Goal: Task Accomplishment & Management: Use online tool/utility

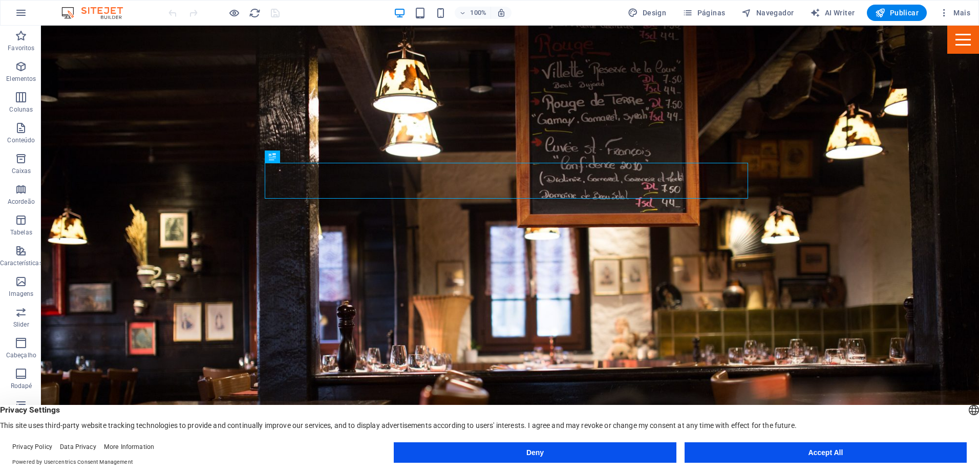
click at [575, 452] on button "Deny" at bounding box center [535, 452] width 282 height 20
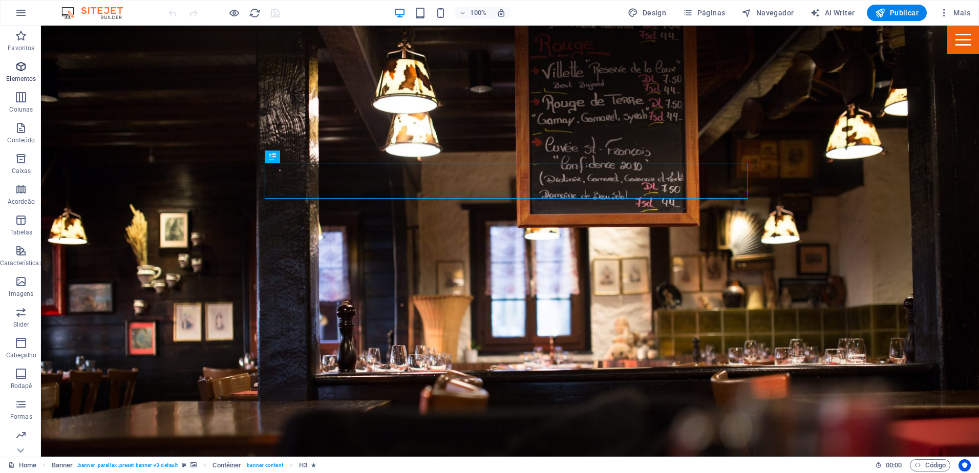
click at [20, 71] on icon "button" at bounding box center [21, 66] width 12 height 12
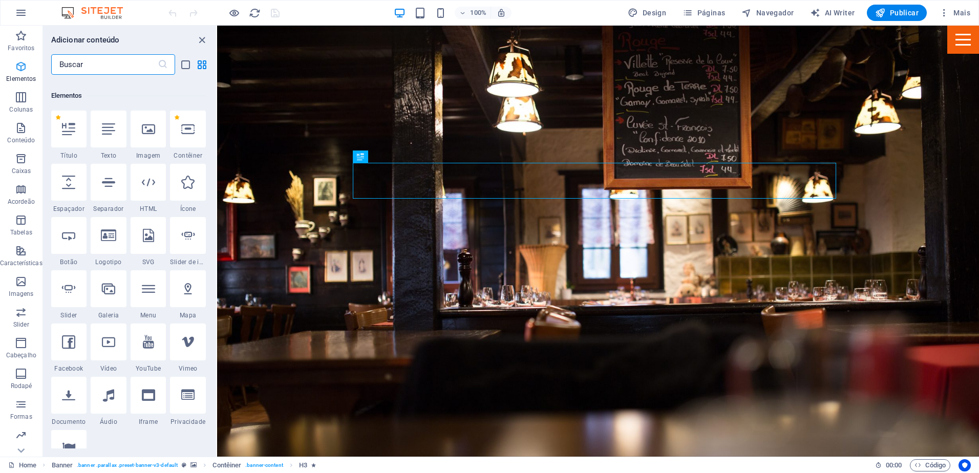
scroll to position [109, 0]
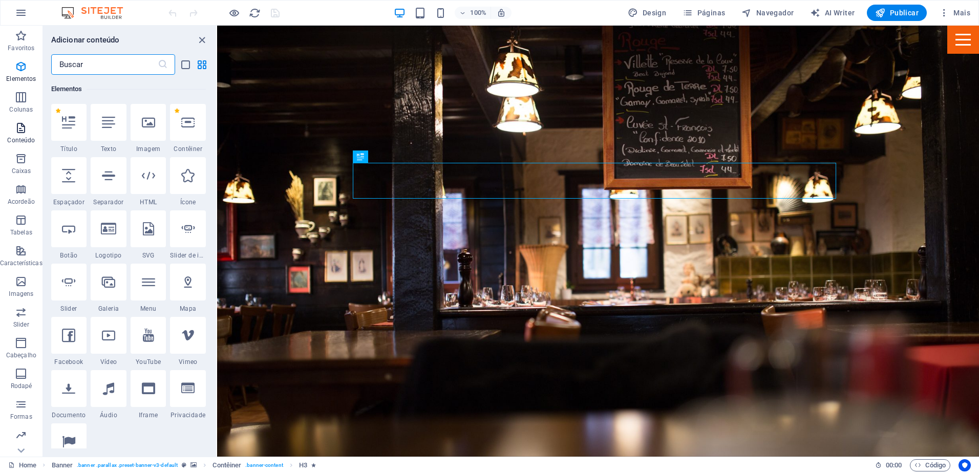
click at [24, 139] on p "Conteúdo" at bounding box center [21, 140] width 28 height 8
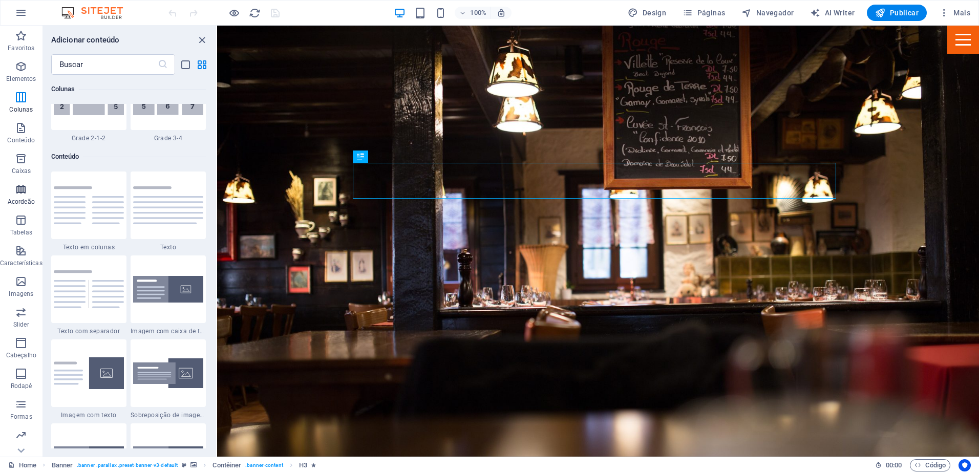
scroll to position [1791, 0]
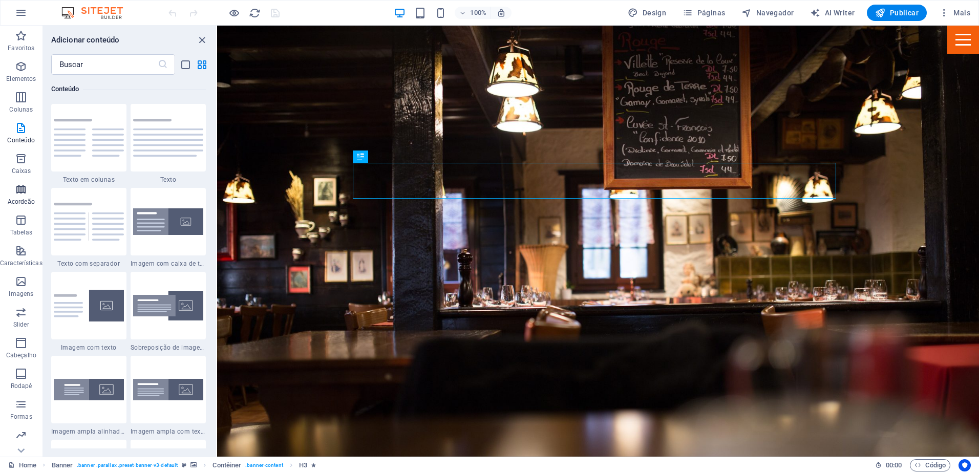
click at [22, 202] on p "Acordeão" at bounding box center [21, 202] width 27 height 8
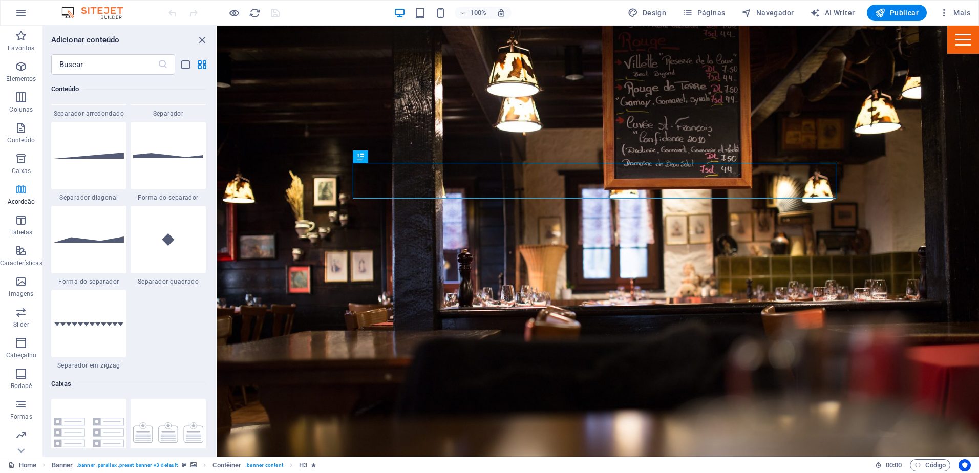
scroll to position [3269, 0]
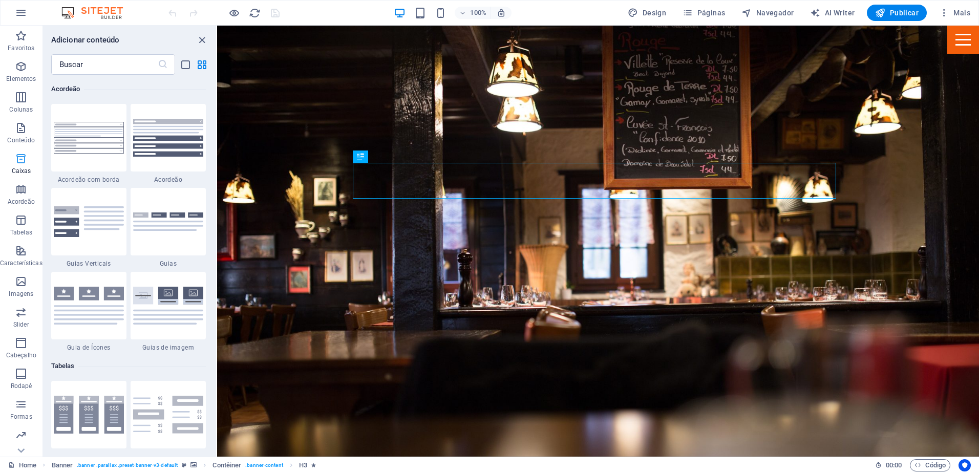
click at [22, 170] on p "Caixas" at bounding box center [21, 171] width 19 height 8
click at [19, 226] on span "Tabelas" at bounding box center [21, 226] width 42 height 25
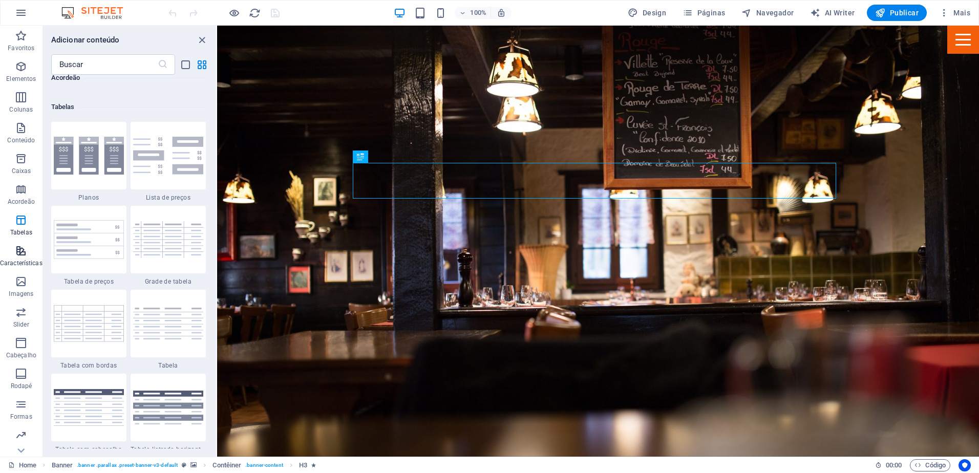
scroll to position [3546, 0]
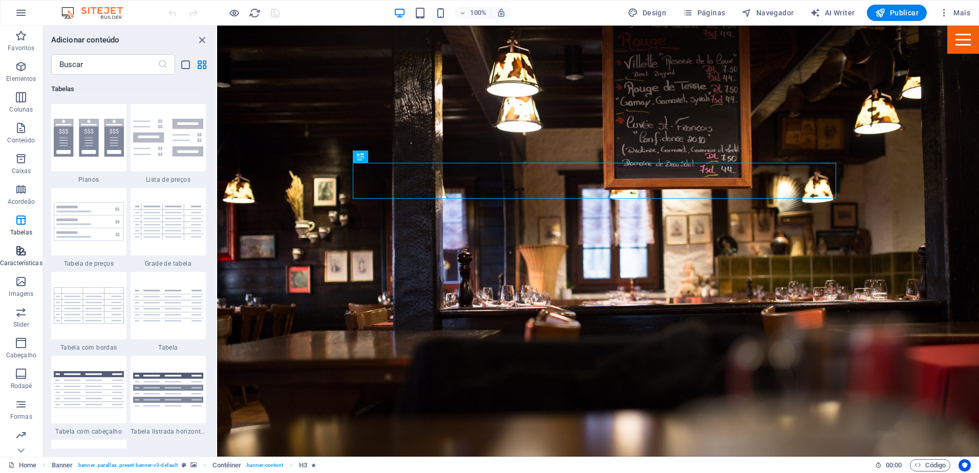
click at [18, 251] on icon "button" at bounding box center [21, 251] width 12 height 12
click at [19, 434] on icon "button" at bounding box center [21, 436] width 12 height 12
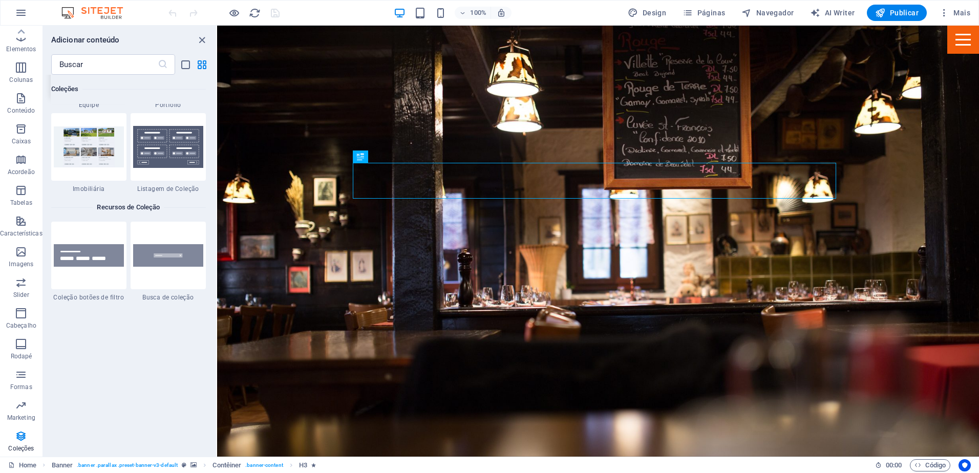
scroll to position [9731, 0]
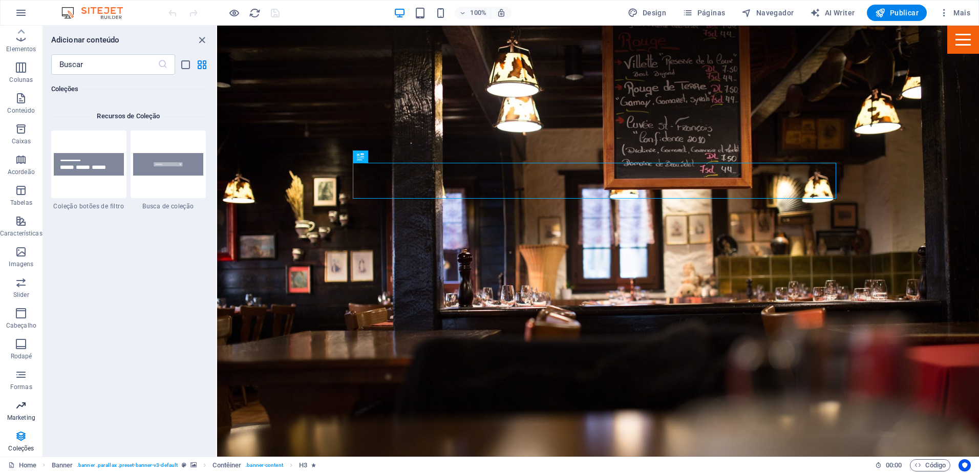
click at [16, 410] on icon "button" at bounding box center [21, 405] width 12 height 12
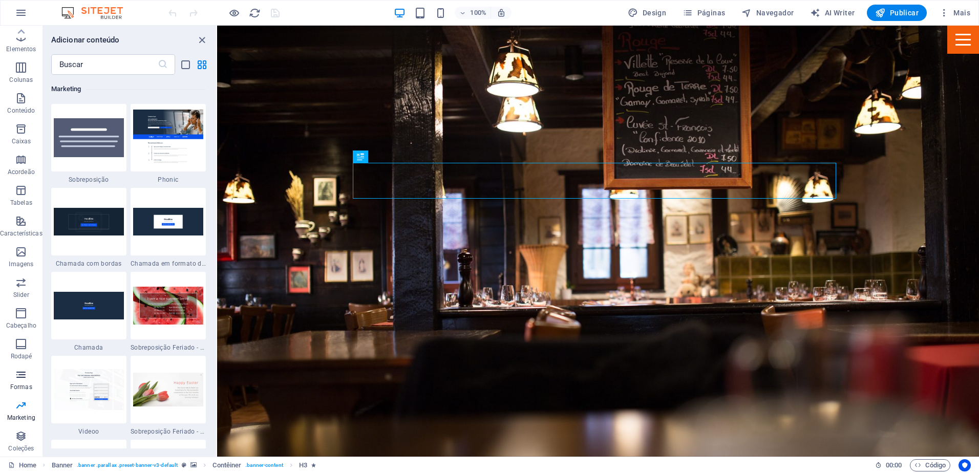
scroll to position [8340, 0]
click at [20, 372] on icon "button" at bounding box center [21, 375] width 12 height 12
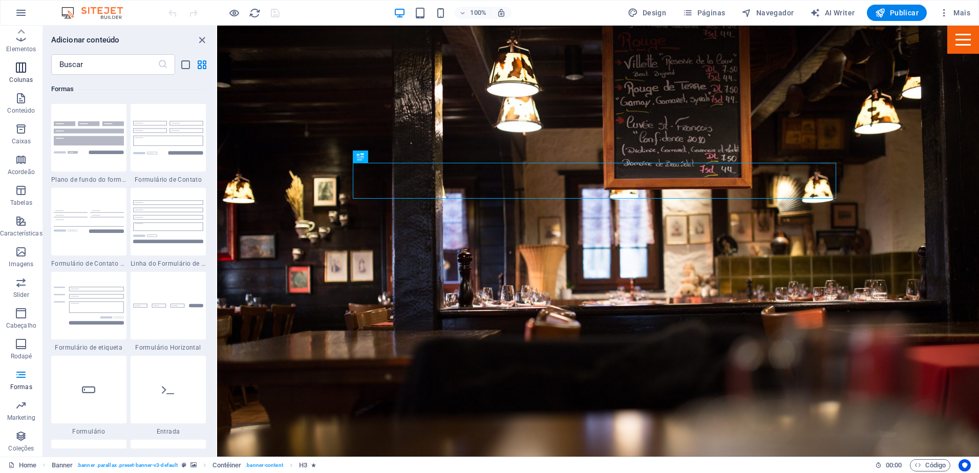
click at [26, 62] on icon "button" at bounding box center [21, 67] width 12 height 12
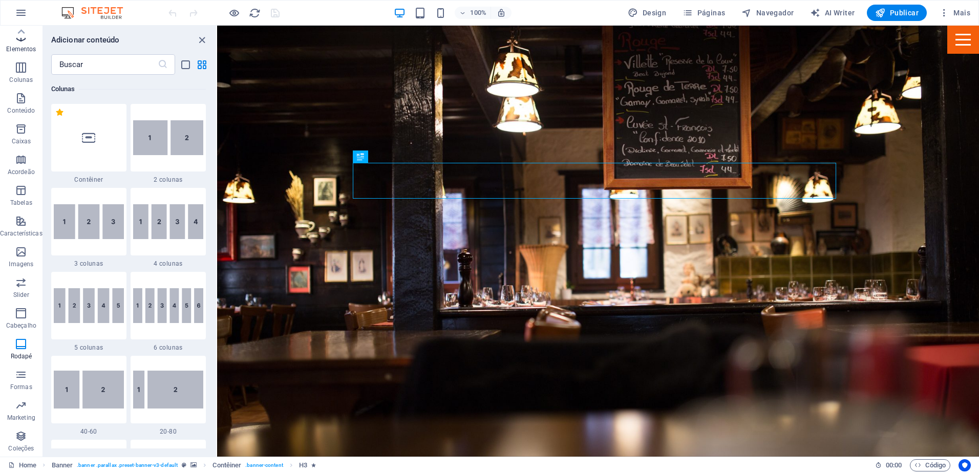
click at [26, 51] on p "Elementos" at bounding box center [21, 49] width 30 height 8
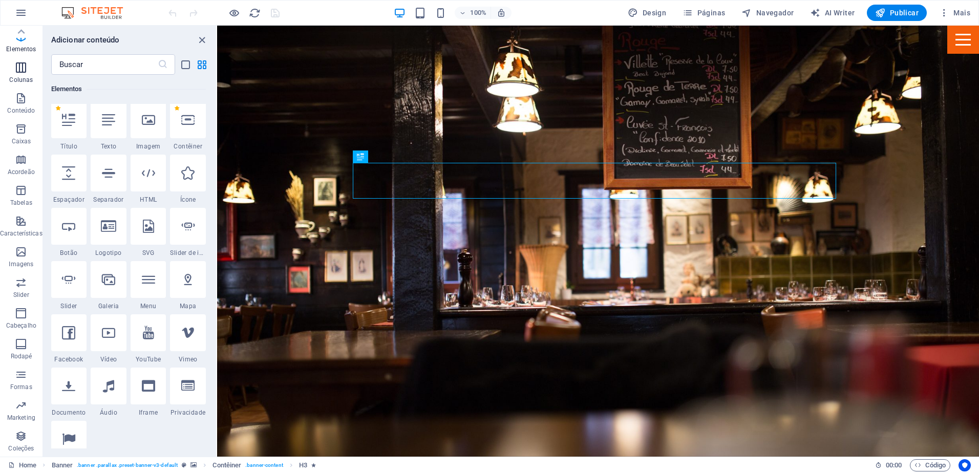
scroll to position [109, 0]
click at [18, 29] on icon at bounding box center [21, 32] width 14 height 14
click at [23, 12] on icon "button" at bounding box center [21, 13] width 12 height 12
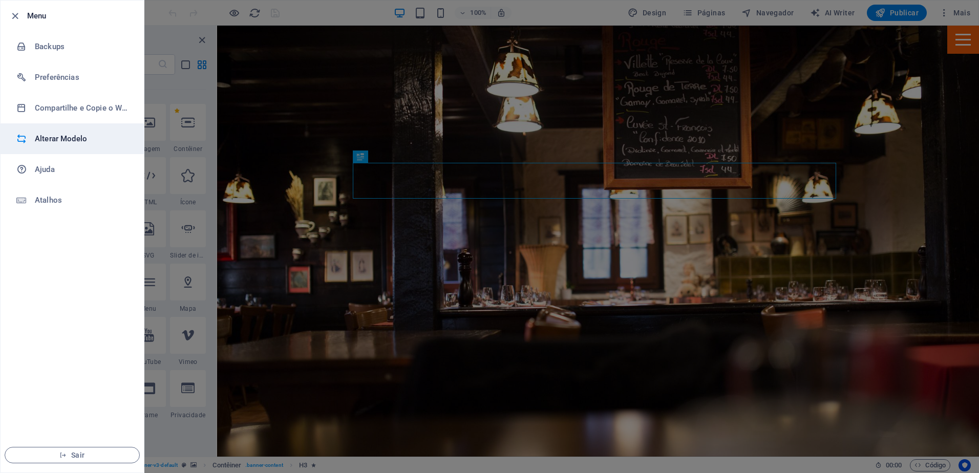
click at [75, 138] on h6 "Alterar Modelo" at bounding box center [82, 139] width 95 height 12
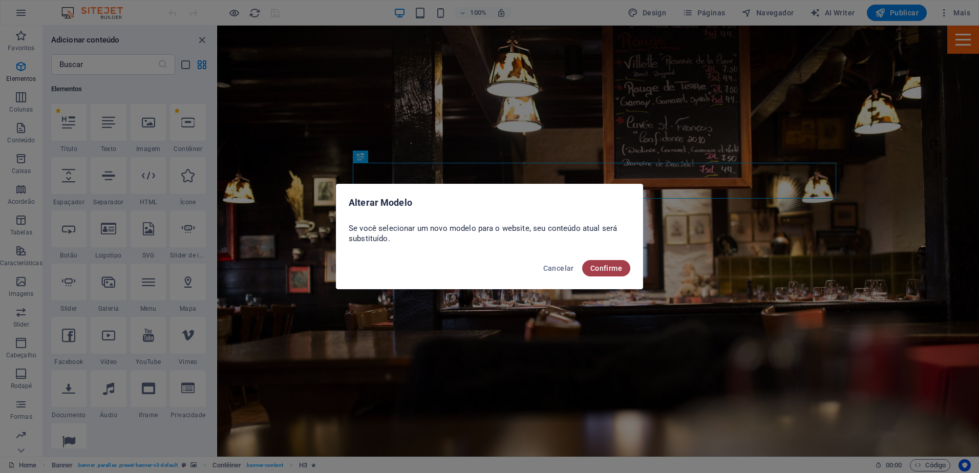
click at [608, 269] on span "Confirme" at bounding box center [606, 268] width 32 height 8
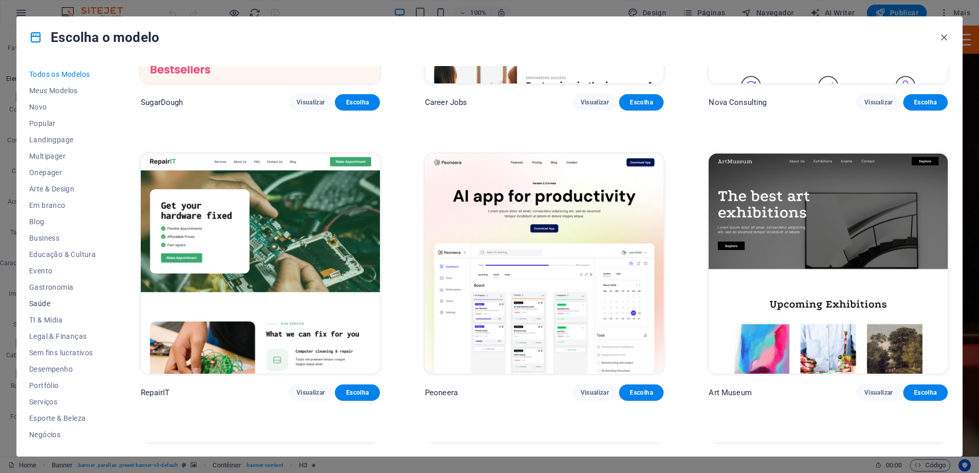
scroll to position [32, 0]
click at [67, 387] on span "Esporte & Beleza" at bounding box center [62, 386] width 67 height 8
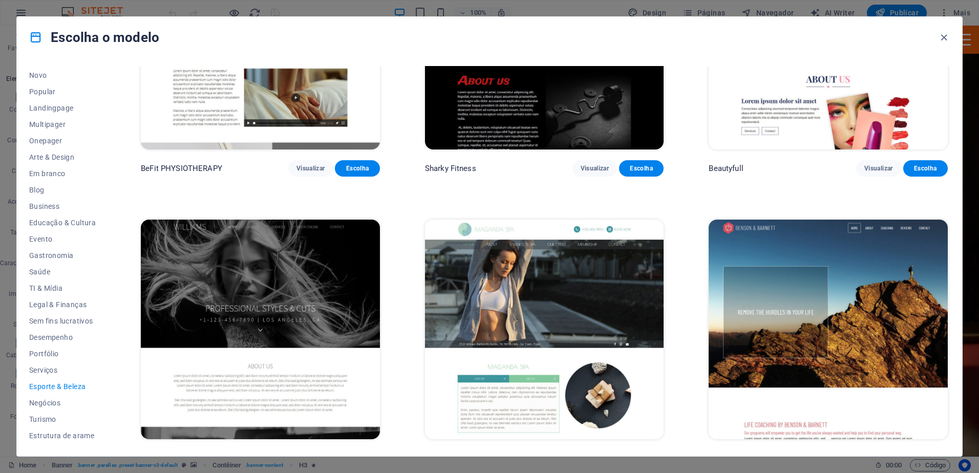
scroll to position [1027, 0]
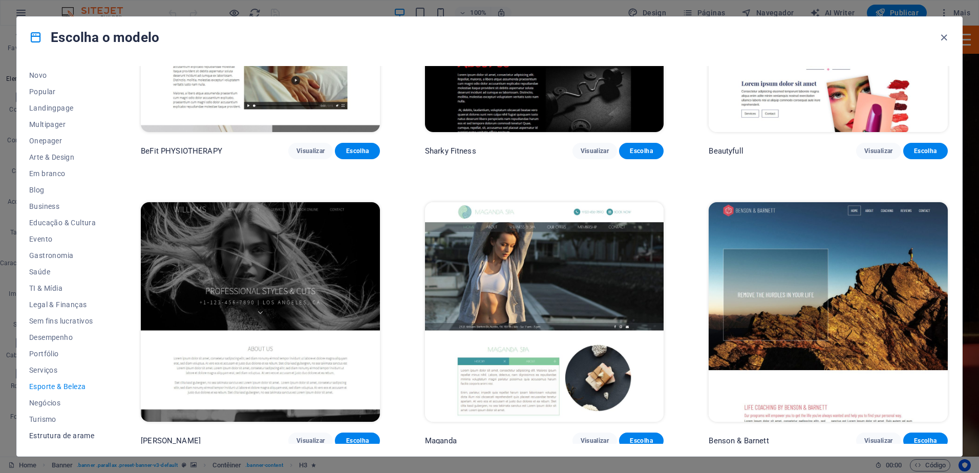
click at [46, 432] on span "Estrutura de arame" at bounding box center [62, 436] width 67 height 8
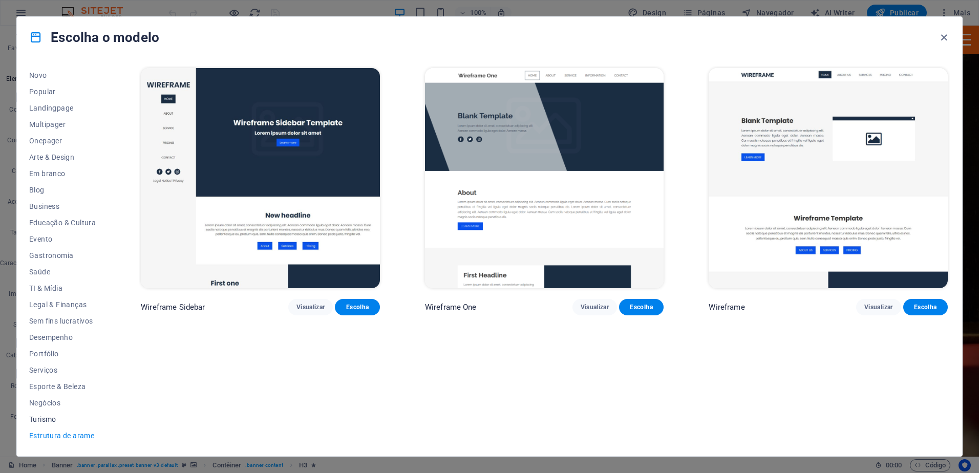
click at [46, 420] on span "Turismo" at bounding box center [62, 419] width 67 height 8
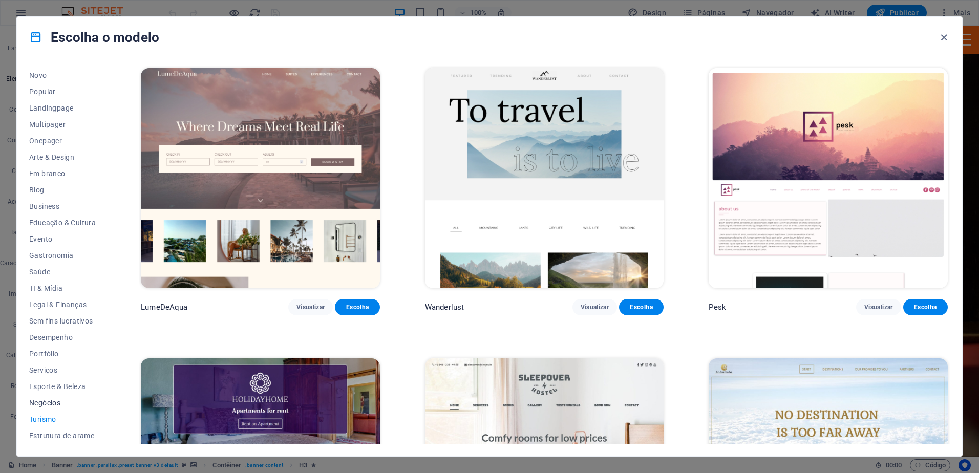
click at [48, 402] on span "Negócios" at bounding box center [62, 403] width 67 height 8
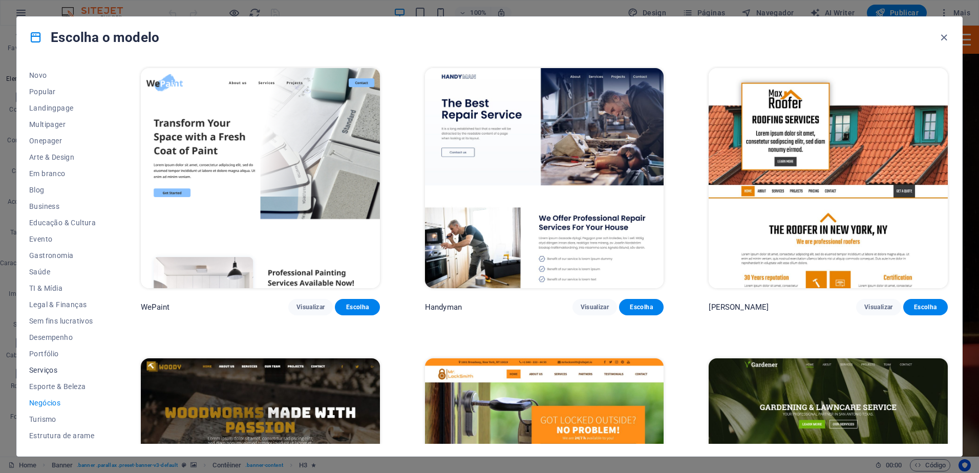
click at [51, 371] on span "Serviços" at bounding box center [62, 370] width 67 height 8
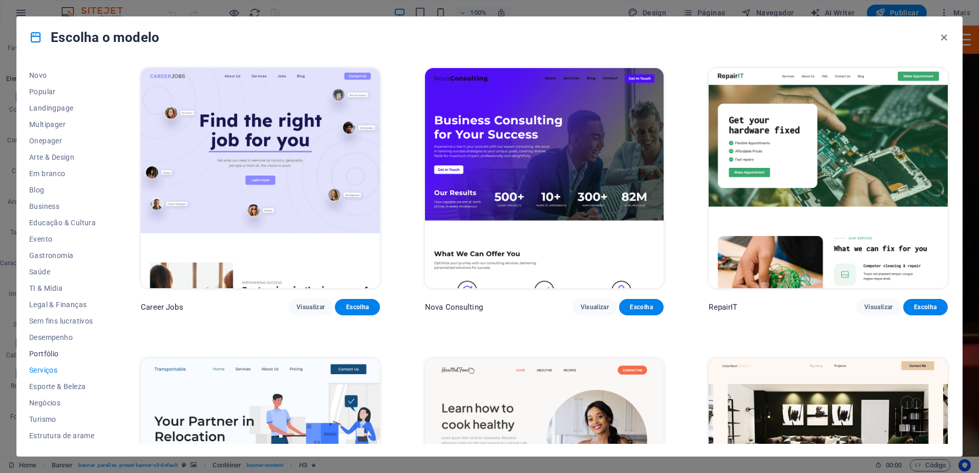
click at [52, 355] on span "Portfólio" at bounding box center [62, 354] width 67 height 8
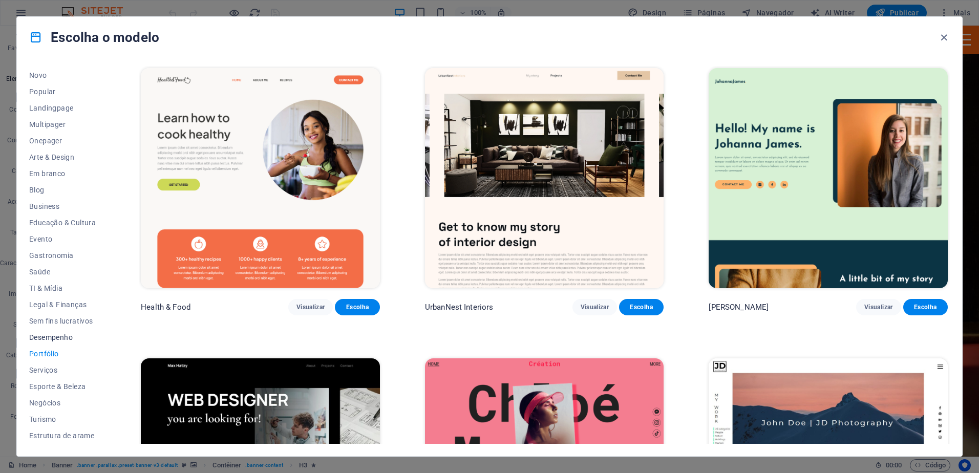
click at [56, 338] on span "Desempenho" at bounding box center [62, 337] width 67 height 8
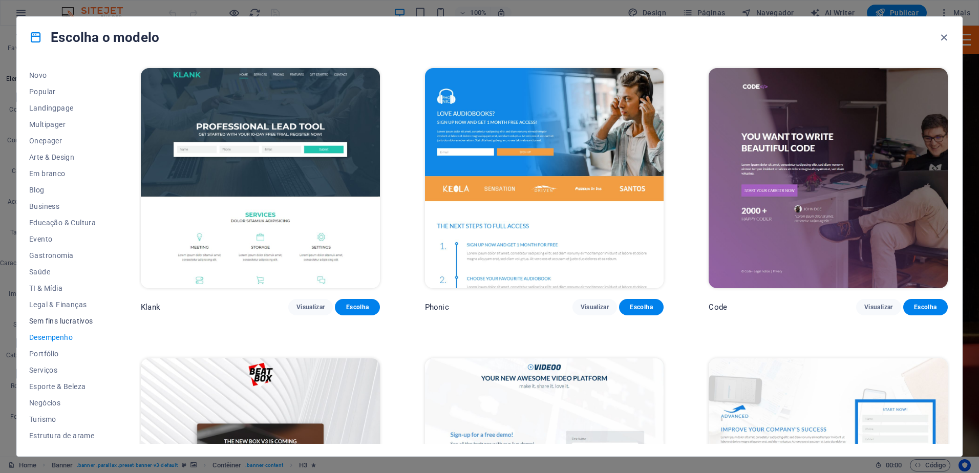
click at [61, 318] on span "Sem fins lucrativos" at bounding box center [62, 321] width 67 height 8
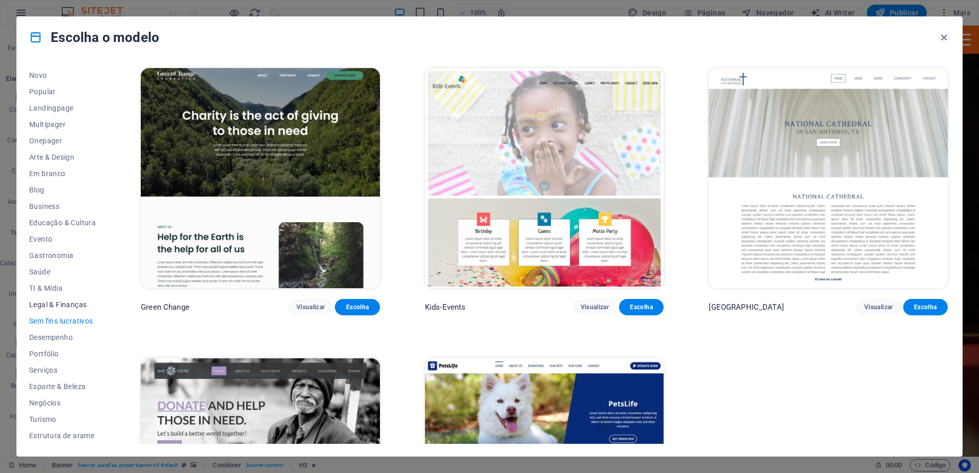
click at [63, 302] on span "Legal & Finanças" at bounding box center [62, 305] width 67 height 8
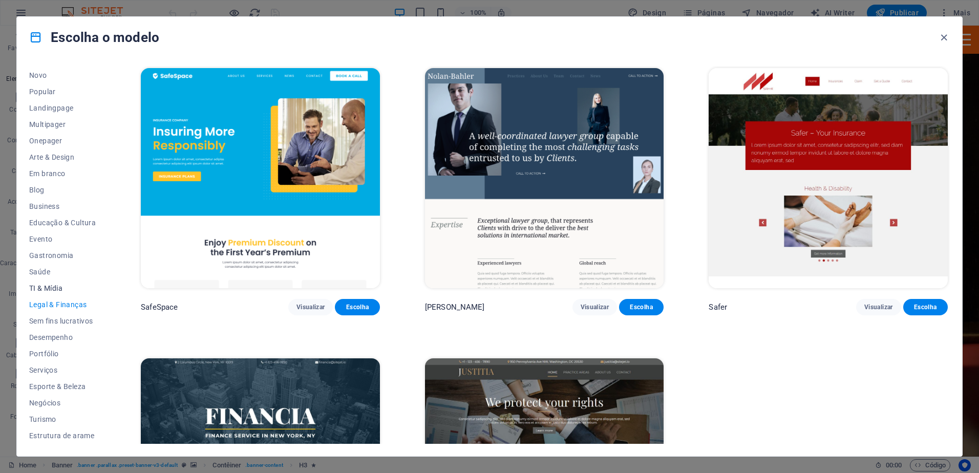
click at [51, 285] on span "TI & Mídia" at bounding box center [62, 288] width 67 height 8
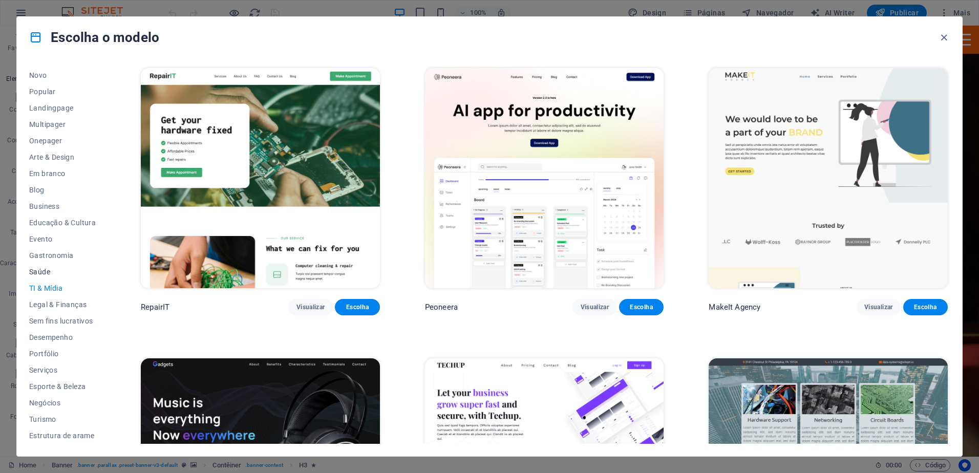
click at [42, 264] on button "Saúde" at bounding box center [62, 272] width 67 height 16
